Goal: Use online tool/utility: Utilize a website feature to perform a specific function

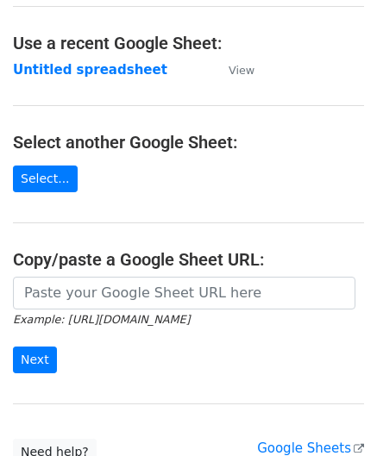
scroll to position [86, 0]
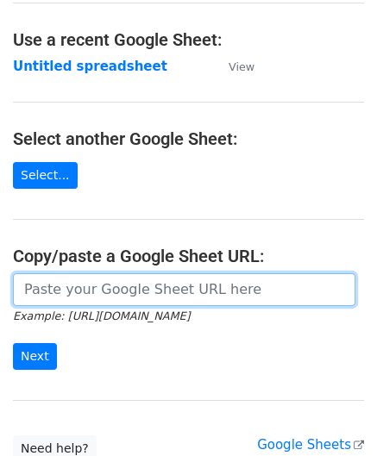
click at [78, 291] on input "url" at bounding box center [184, 289] width 342 height 33
paste input "https://docs.google.com/spreadsheets/d/1cDFbhu_YHOVfhqZK8uDWEMjOcmH1ypELoDBwnNt…"
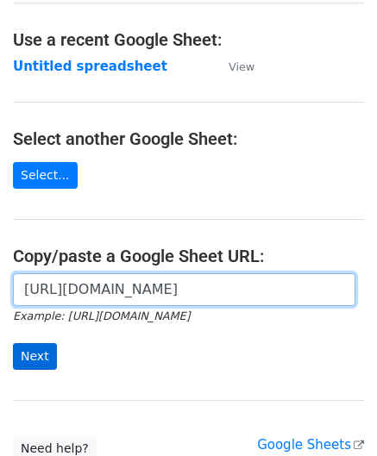
type input "https://docs.google.com/spreadsheets/d/1cDFbhu_YHOVfhqZK8uDWEMjOcmH1ypELoDBwnNt…"
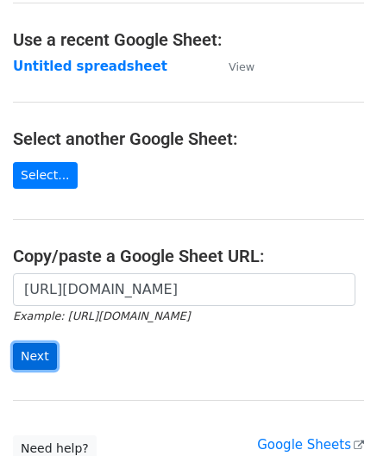
click at [34, 353] on input "Next" at bounding box center [35, 356] width 44 height 27
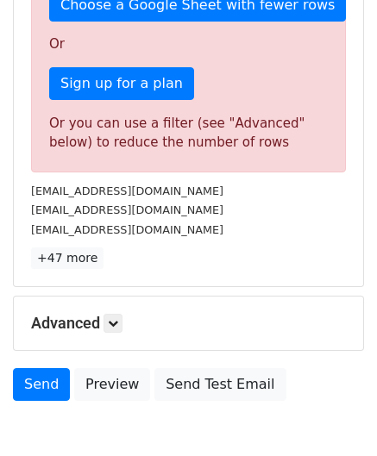
scroll to position [582, 0]
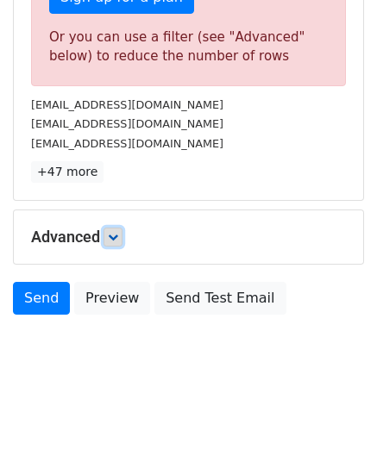
click at [118, 232] on icon at bounding box center [113, 237] width 10 height 10
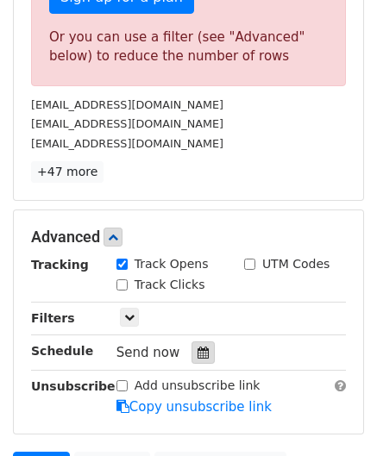
click at [197, 347] on icon at bounding box center [202, 353] width 11 height 12
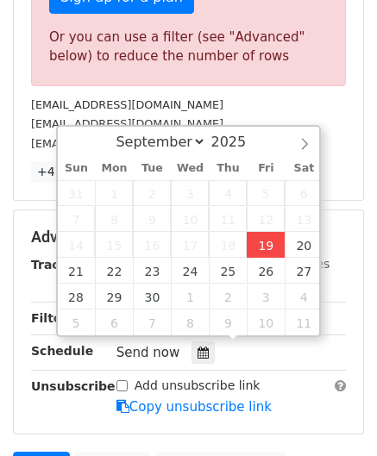
type input "[DATE] 12:00"
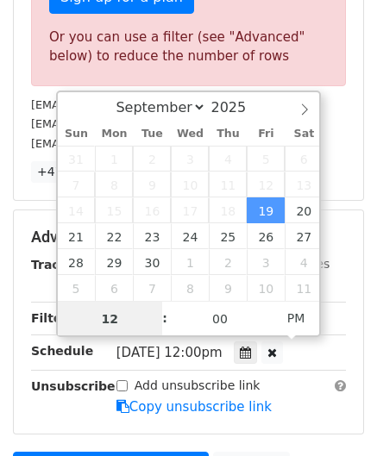
paste input "9"
type input "19"
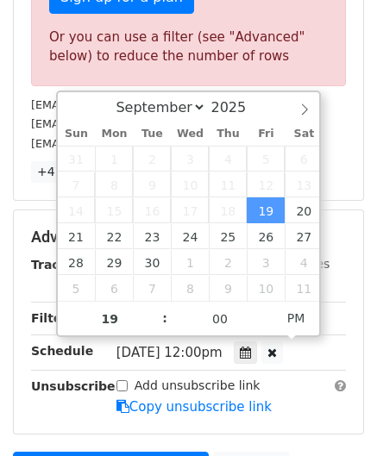
type input "[DATE] 19:00"
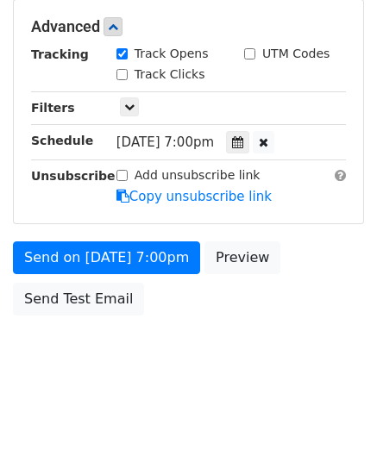
scroll to position [616, 0]
